Goal: Information Seeking & Learning: Learn about a topic

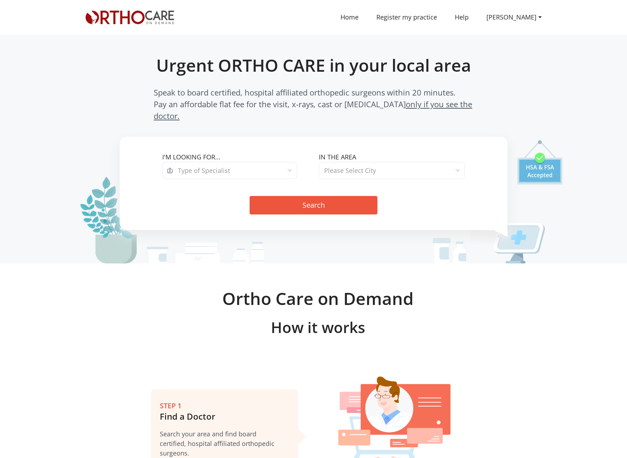
click at [254, 163] on span "Type of Specialist" at bounding box center [235, 170] width 124 height 17
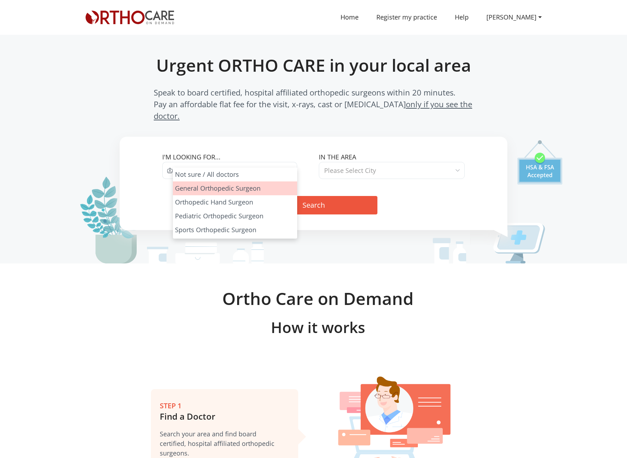
select select "1"
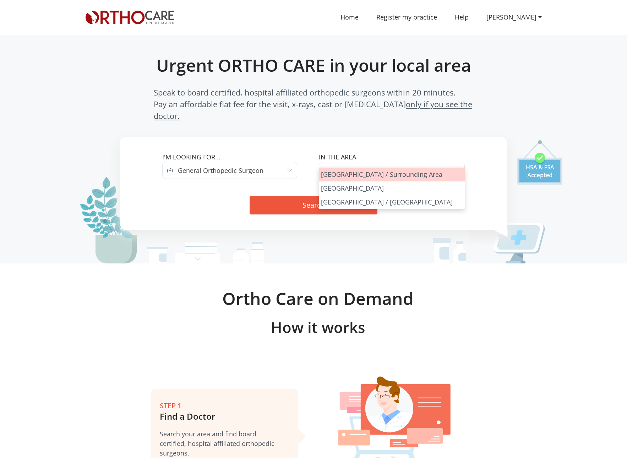
click at [354, 166] on span "Please Select City" at bounding box center [350, 170] width 52 height 9
select select "[GEOGRAPHIC_DATA]"
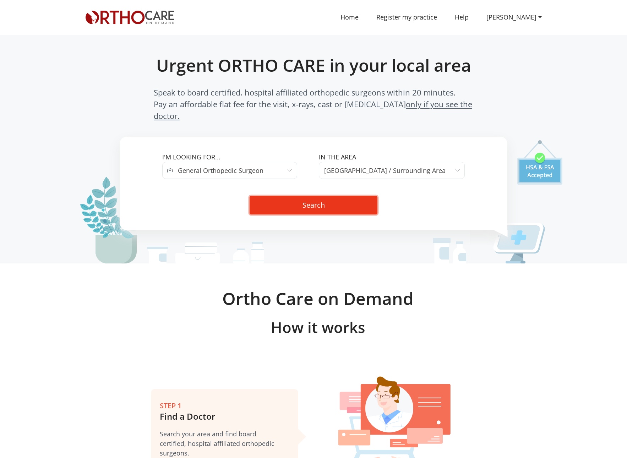
click at [322, 196] on button "Search" at bounding box center [314, 205] width 128 height 18
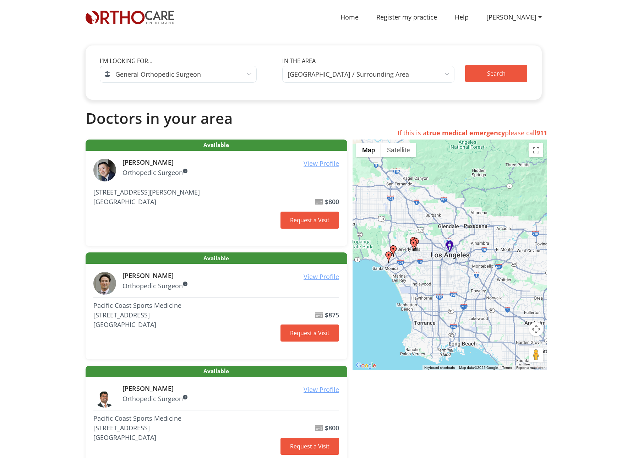
click at [404, 226] on div at bounding box center [449, 254] width 195 height 231
click at [397, 242] on div at bounding box center [449, 254] width 195 height 231
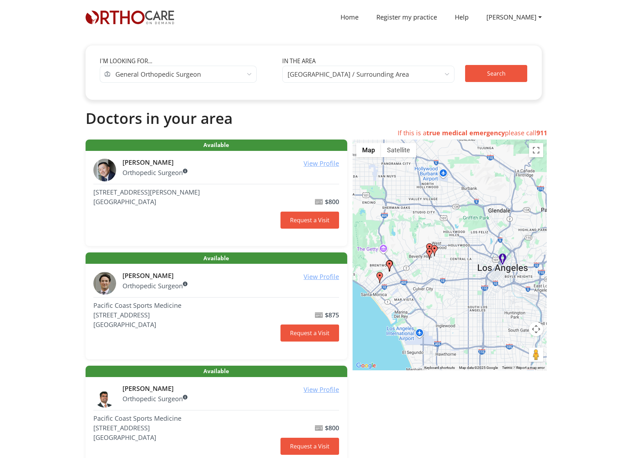
click at [397, 242] on div at bounding box center [449, 254] width 195 height 231
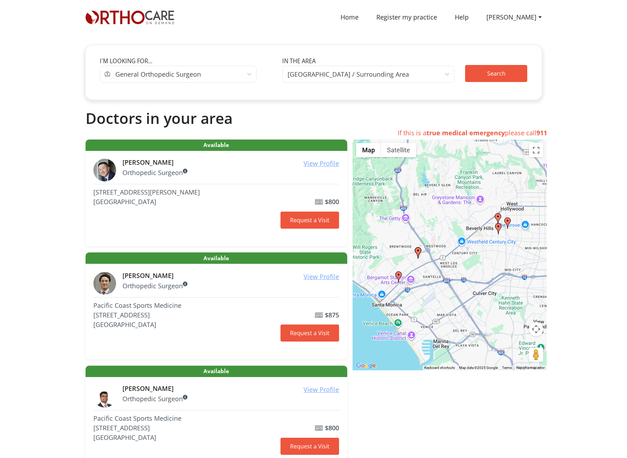
drag, startPoint x: 398, startPoint y: 241, endPoint x: 423, endPoint y: 195, distance: 53.0
click at [423, 195] on div at bounding box center [449, 254] width 195 height 231
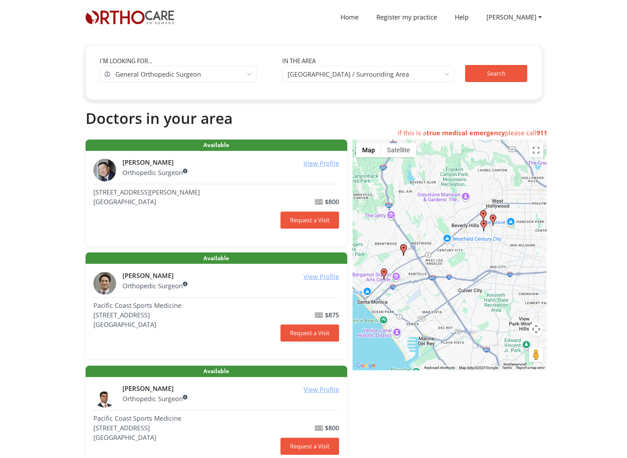
click at [484, 214] on img at bounding box center [483, 215] width 11 height 11
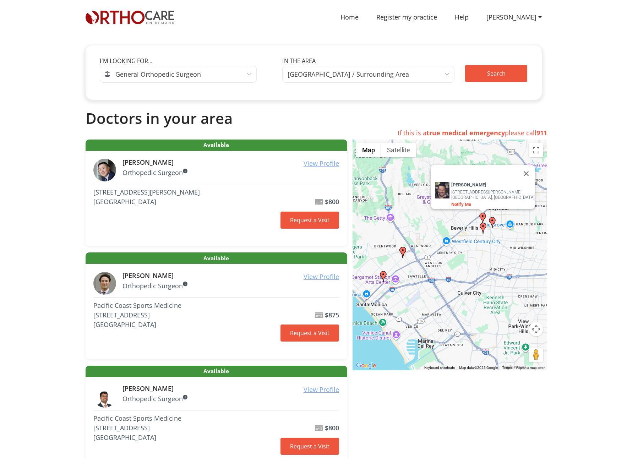
click at [518, 170] on button "Close" at bounding box center [526, 173] width 17 height 17
click at [493, 220] on img at bounding box center [492, 222] width 11 height 11
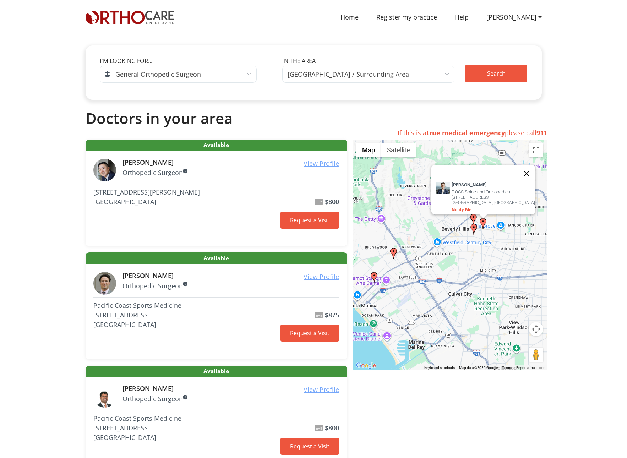
click at [521, 172] on button "Close" at bounding box center [526, 173] width 17 height 17
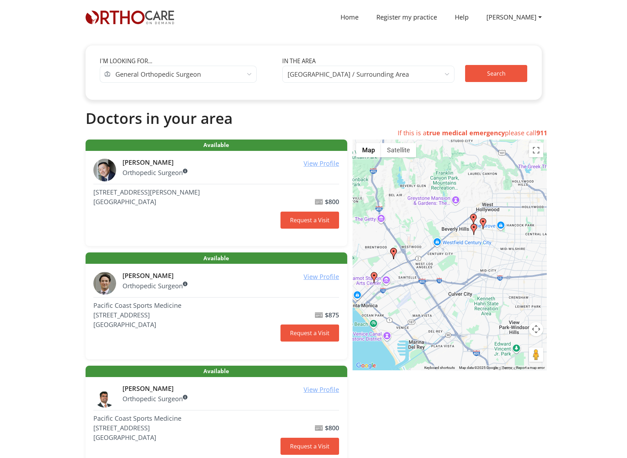
click at [474, 228] on img at bounding box center [473, 229] width 11 height 11
click at [509, 181] on button "Close" at bounding box center [517, 184] width 17 height 17
click at [395, 251] on img at bounding box center [393, 253] width 11 height 11
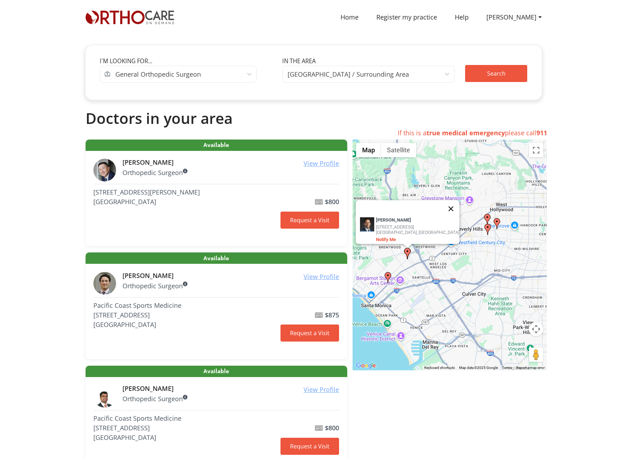
click at [442, 203] on button "Close" at bounding box center [450, 208] width 17 height 17
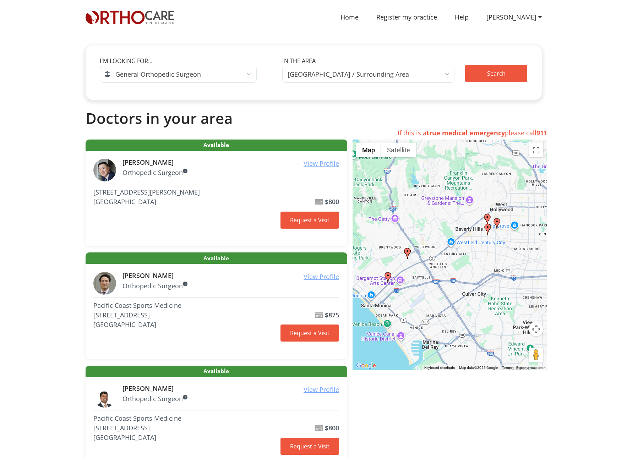
click at [388, 276] on img at bounding box center [387, 277] width 11 height 11
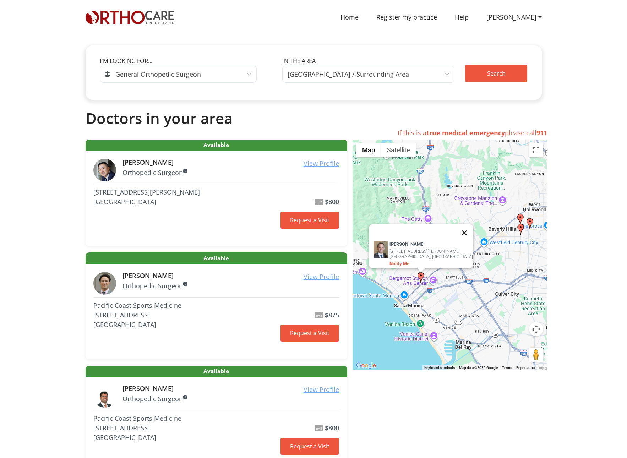
click at [460, 229] on button "Close" at bounding box center [464, 232] width 17 height 17
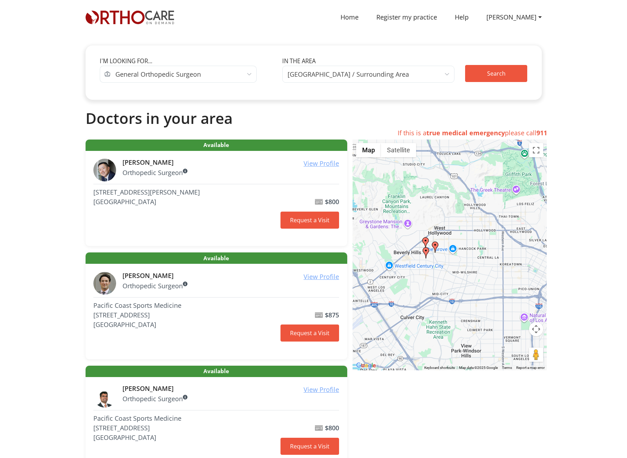
drag, startPoint x: 468, startPoint y: 256, endPoint x: 355, endPoint y: 267, distance: 114.1
click at [355, 267] on div at bounding box center [449, 254] width 195 height 231
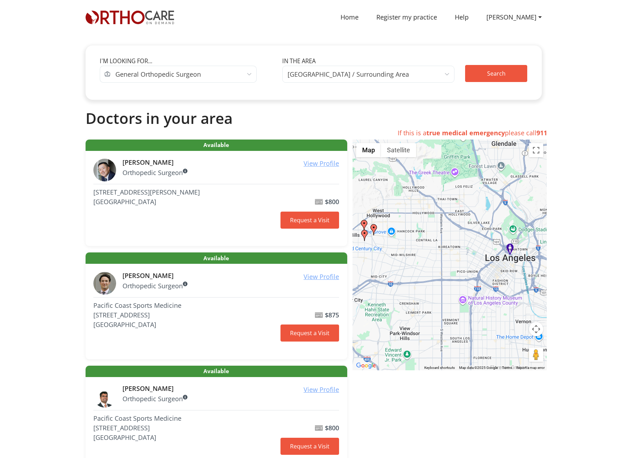
drag, startPoint x: 495, startPoint y: 286, endPoint x: 459, endPoint y: 288, distance: 35.5
click at [459, 288] on div at bounding box center [449, 254] width 195 height 231
